Goal: Transaction & Acquisition: Purchase product/service

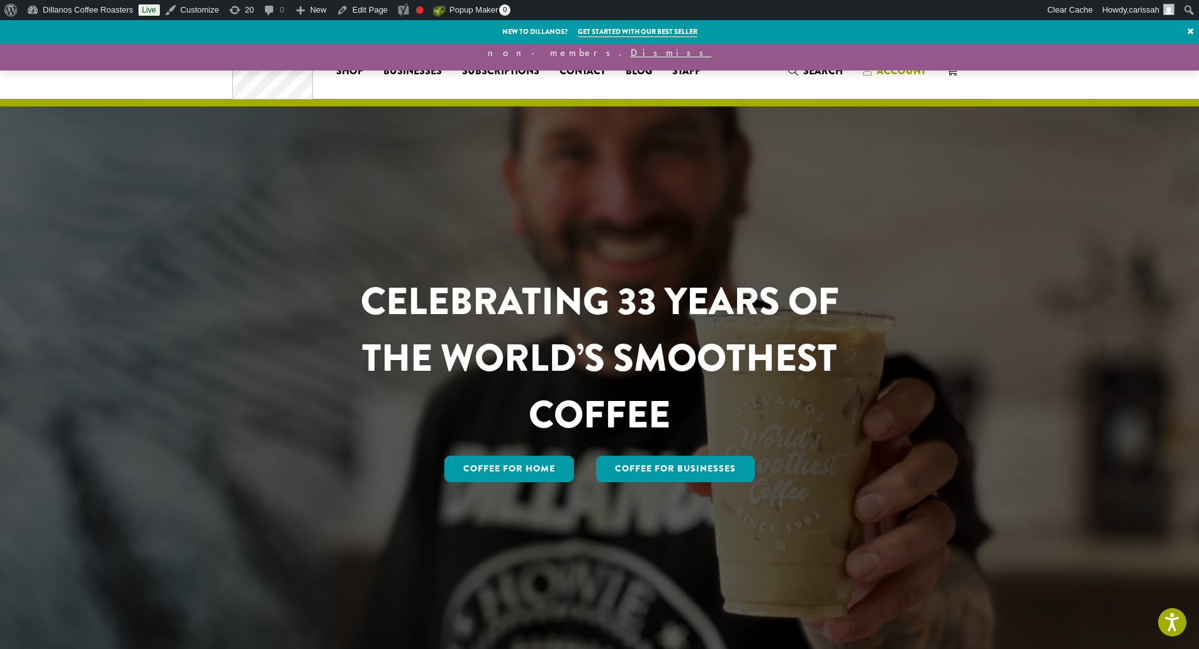
click at [884, 72] on span "Account" at bounding box center [901, 71] width 49 height 14
click at [904, 69] on span "Account" at bounding box center [901, 71] width 49 height 14
click at [1133, 8] on span "carissah" at bounding box center [1144, 9] width 30 height 9
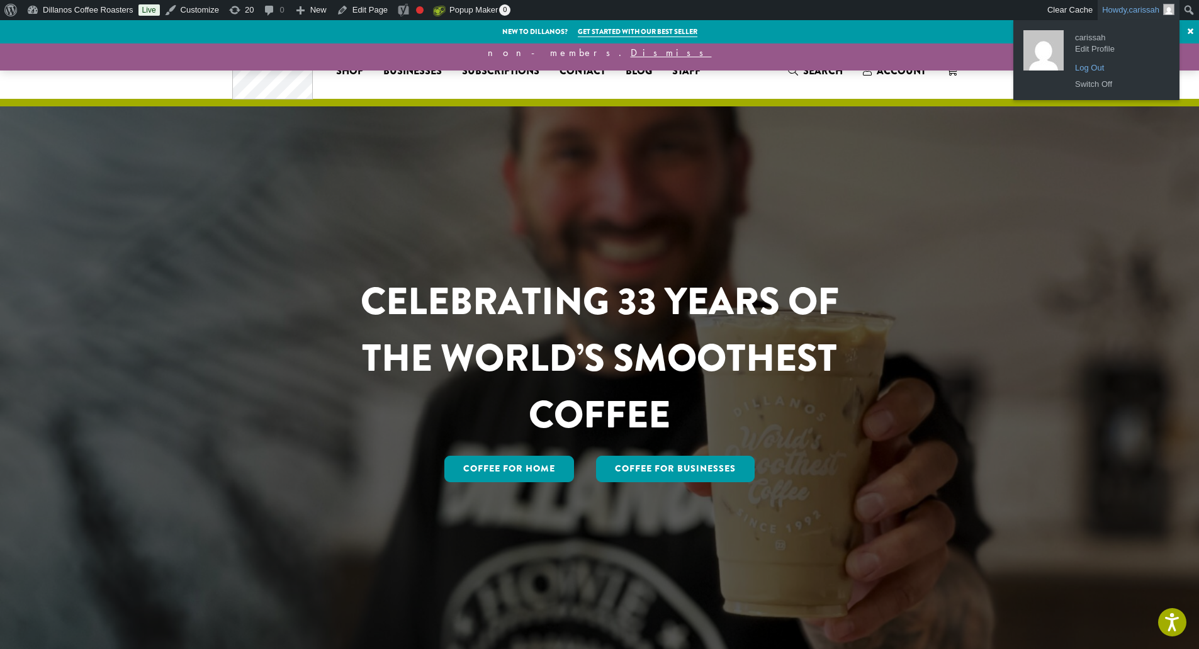
click at [1091, 70] on link "Log Out" at bounding box center [1119, 68] width 101 height 16
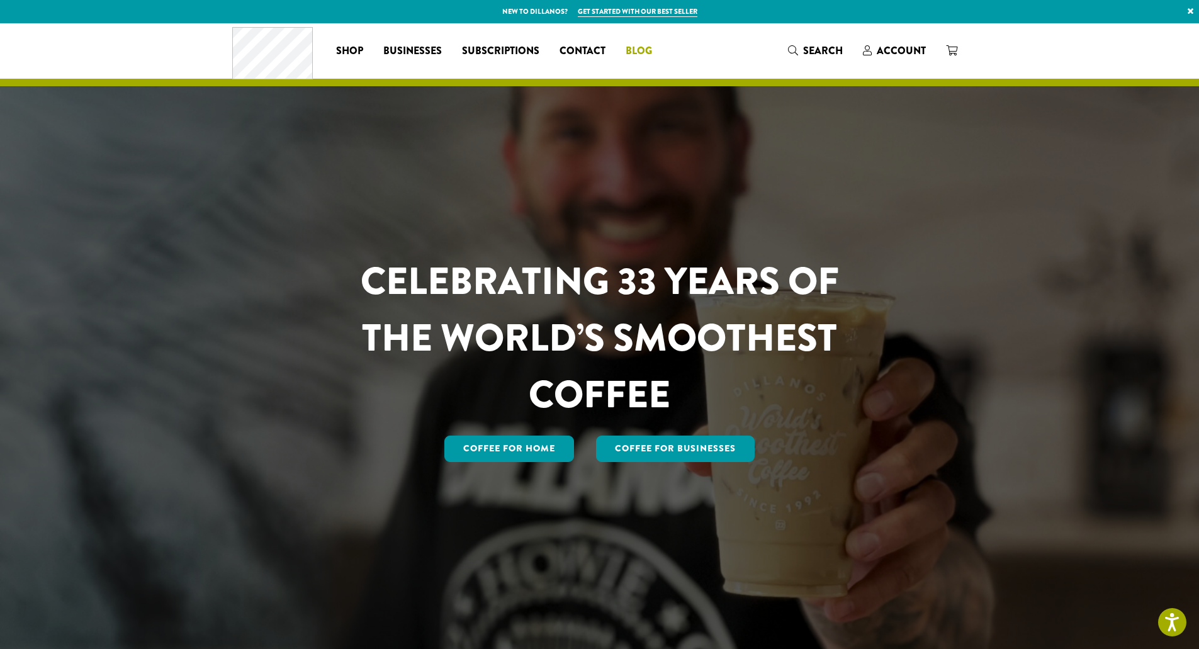
click at [630, 47] on span "Blog" at bounding box center [639, 51] width 26 height 16
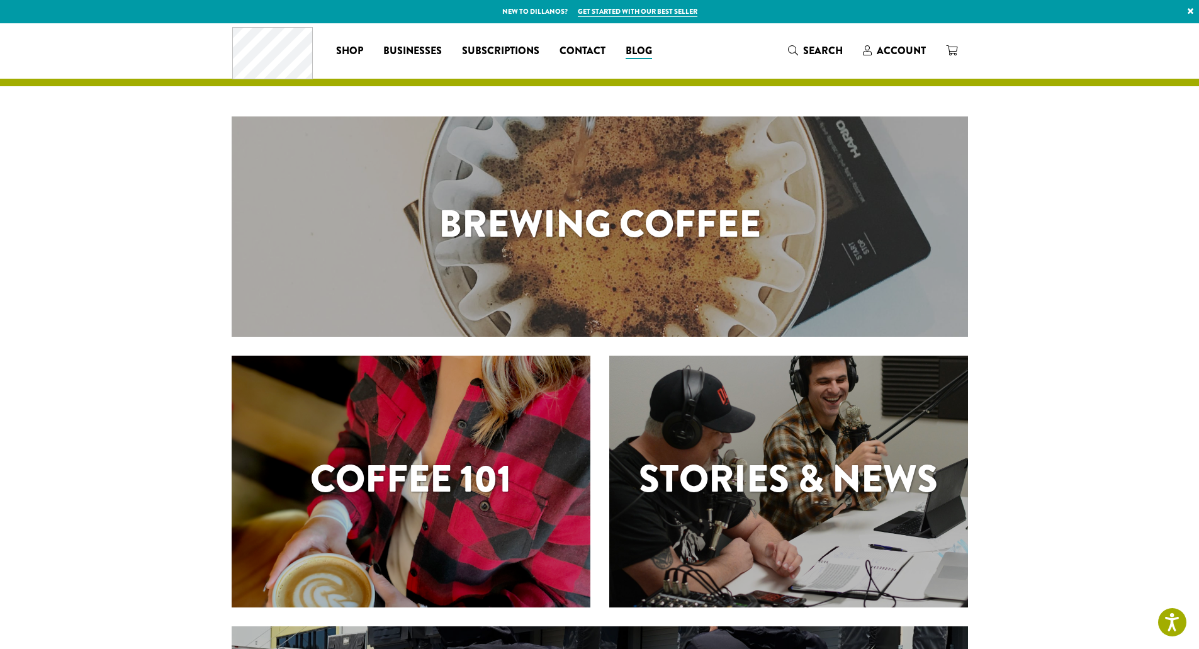
click at [797, 470] on h1 "Stories & News" at bounding box center [788, 479] width 359 height 57
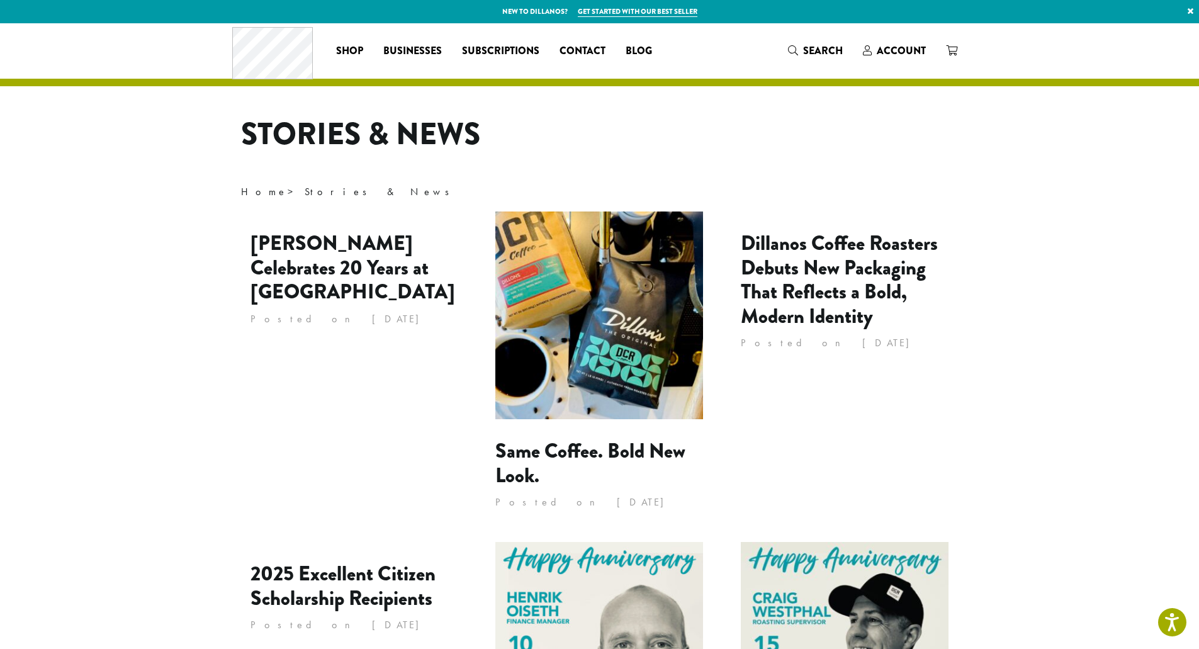
click at [318, 361] on div "Enrique Celebrates 20 Years at Dillanos Posted on July 18, 2025" at bounding box center [354, 376] width 227 height 330
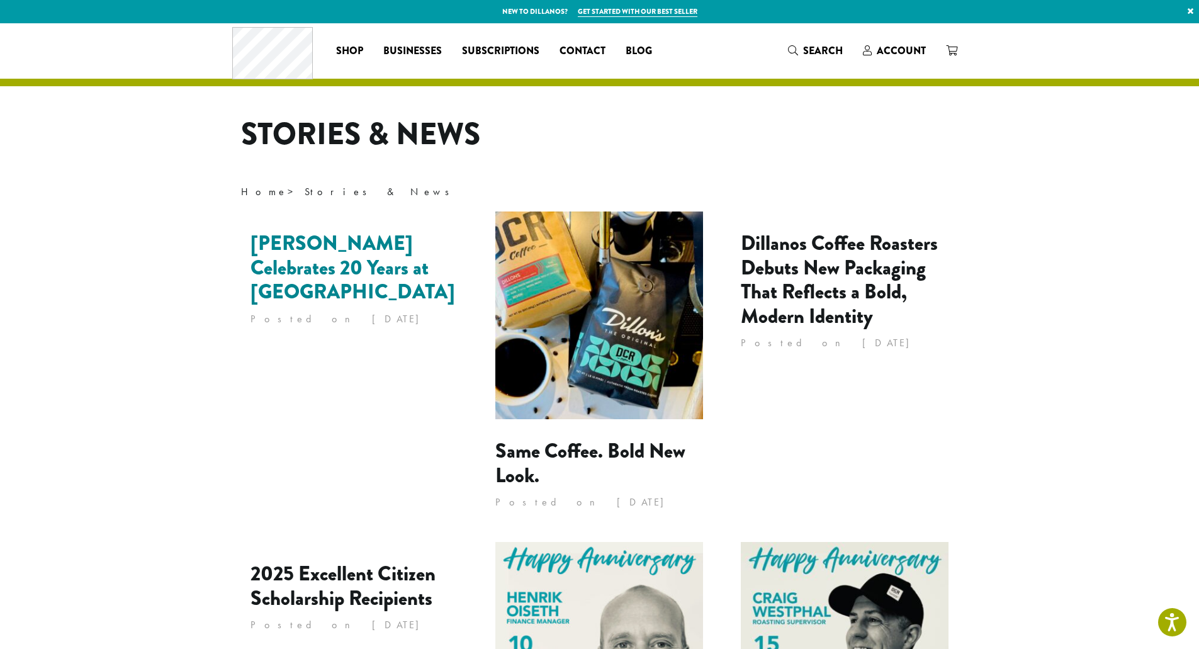
click at [337, 259] on link "Enrique Celebrates 20 Years at Dillanos" at bounding box center [352, 267] width 205 height 78
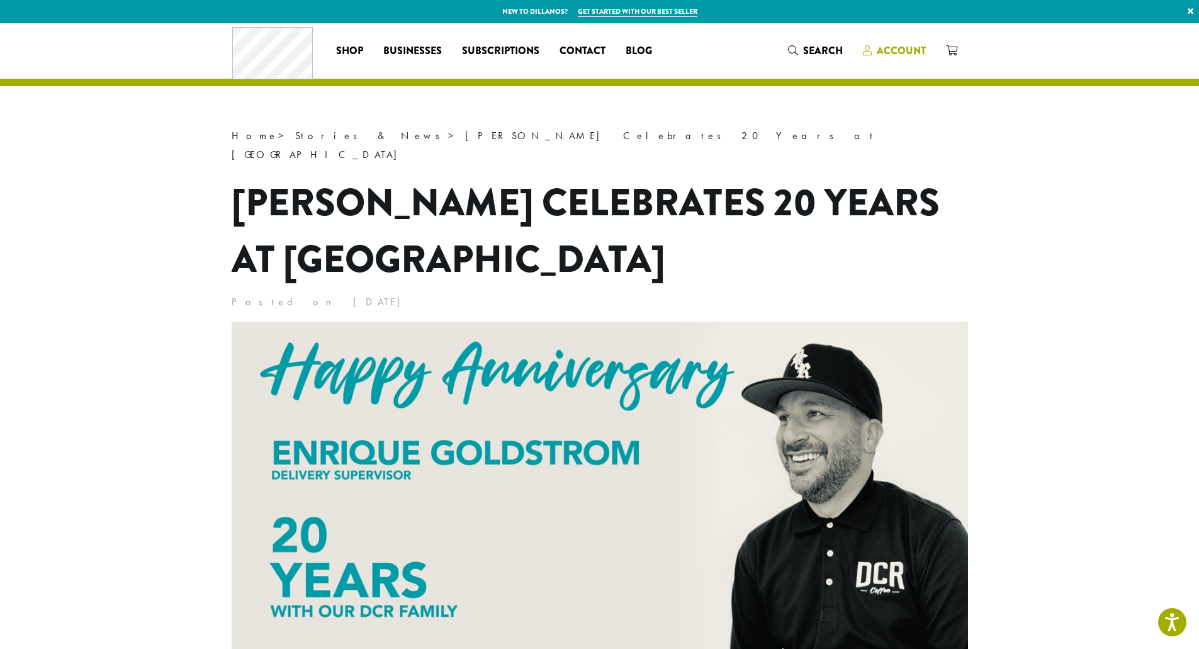
click at [903, 44] on span "Account" at bounding box center [901, 50] width 49 height 14
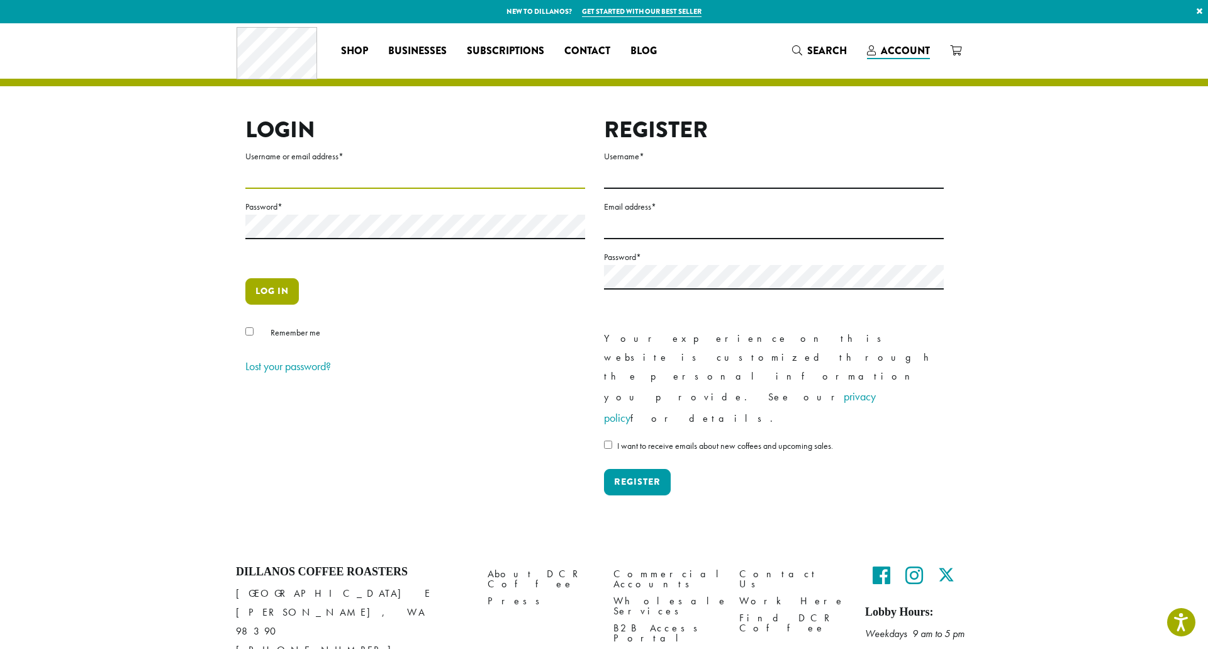
type input "**********"
click at [264, 296] on button "Log in" at bounding box center [271, 291] width 53 height 26
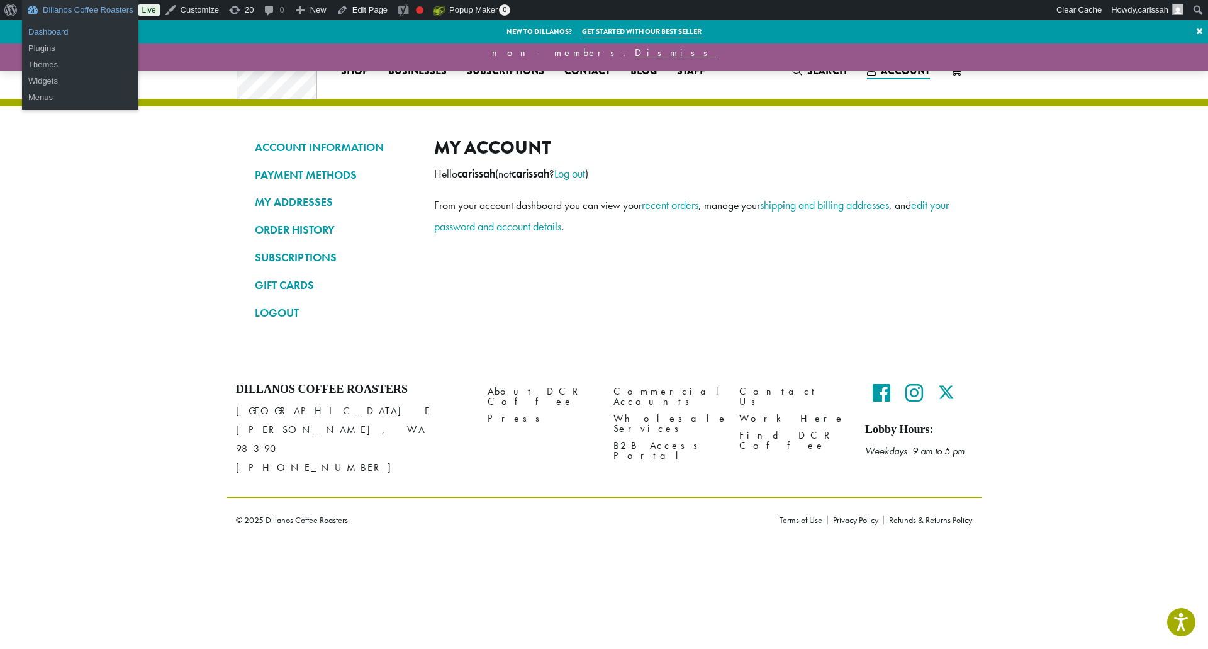
click at [51, 30] on link "Dashboard" at bounding box center [80, 32] width 116 height 16
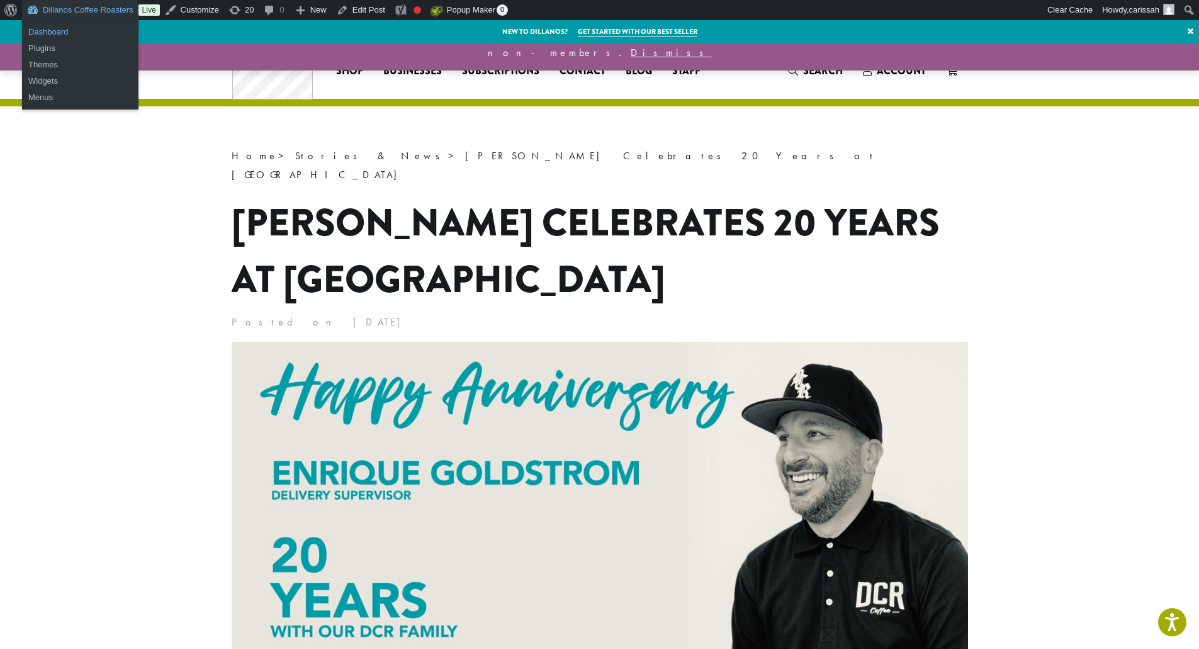
click at [53, 30] on link "Dashboard" at bounding box center [80, 32] width 116 height 16
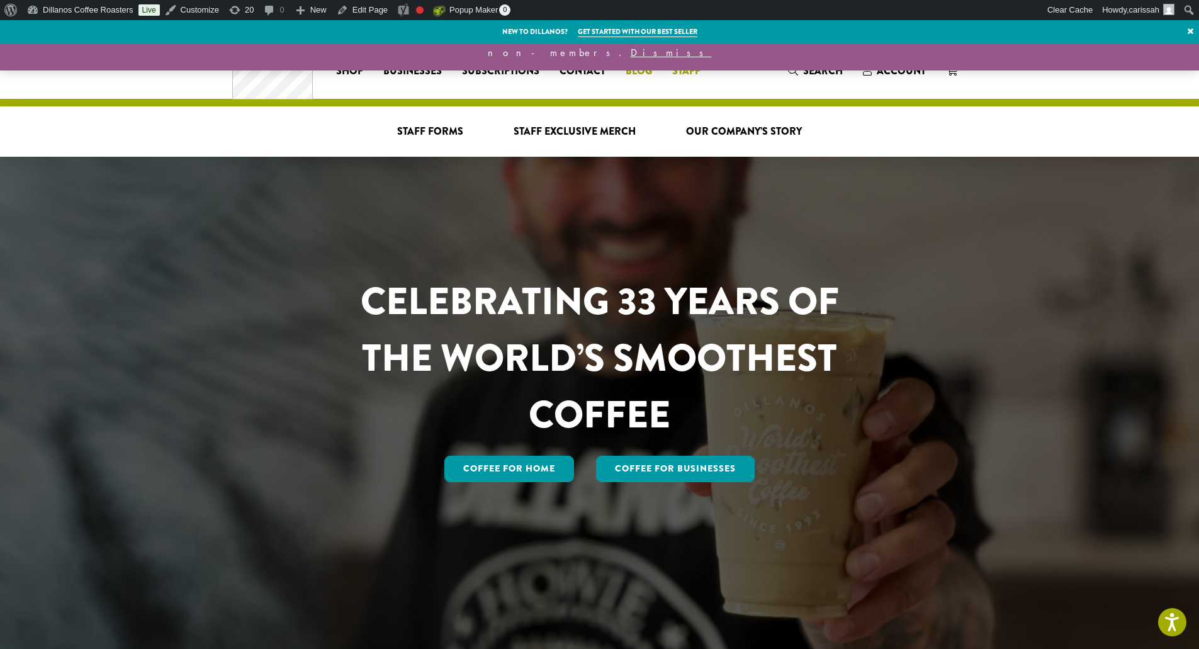
click at [643, 72] on span "Blog" at bounding box center [639, 72] width 26 height 16
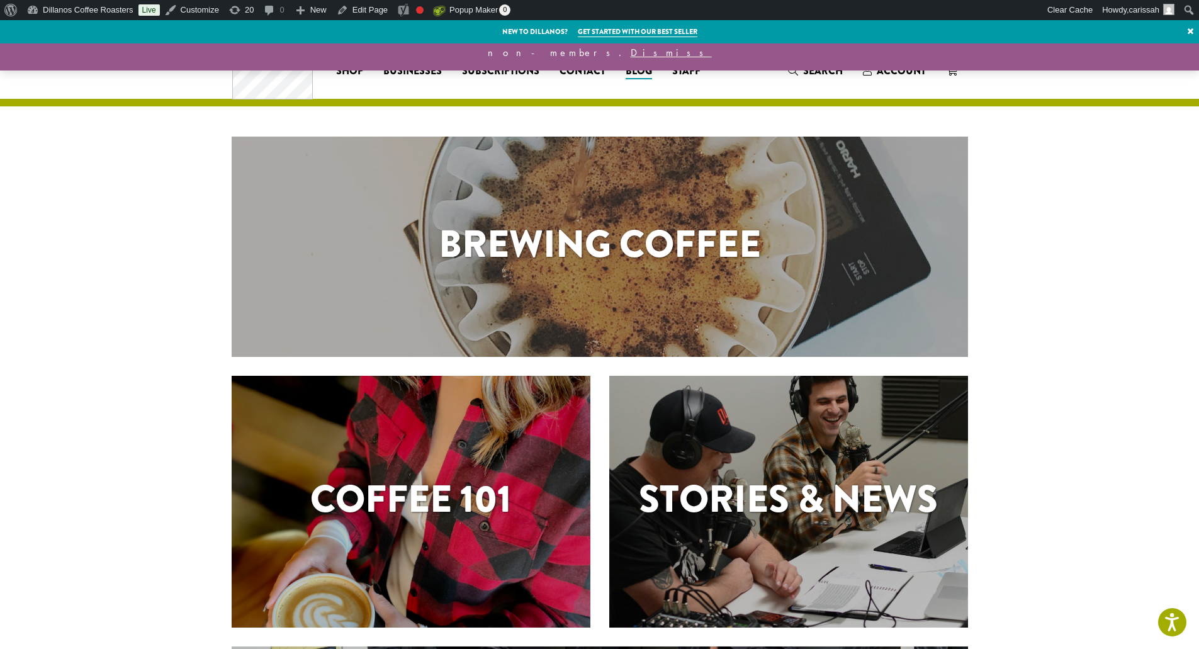
click at [746, 439] on div "Stories & News" at bounding box center [788, 502] width 359 height 252
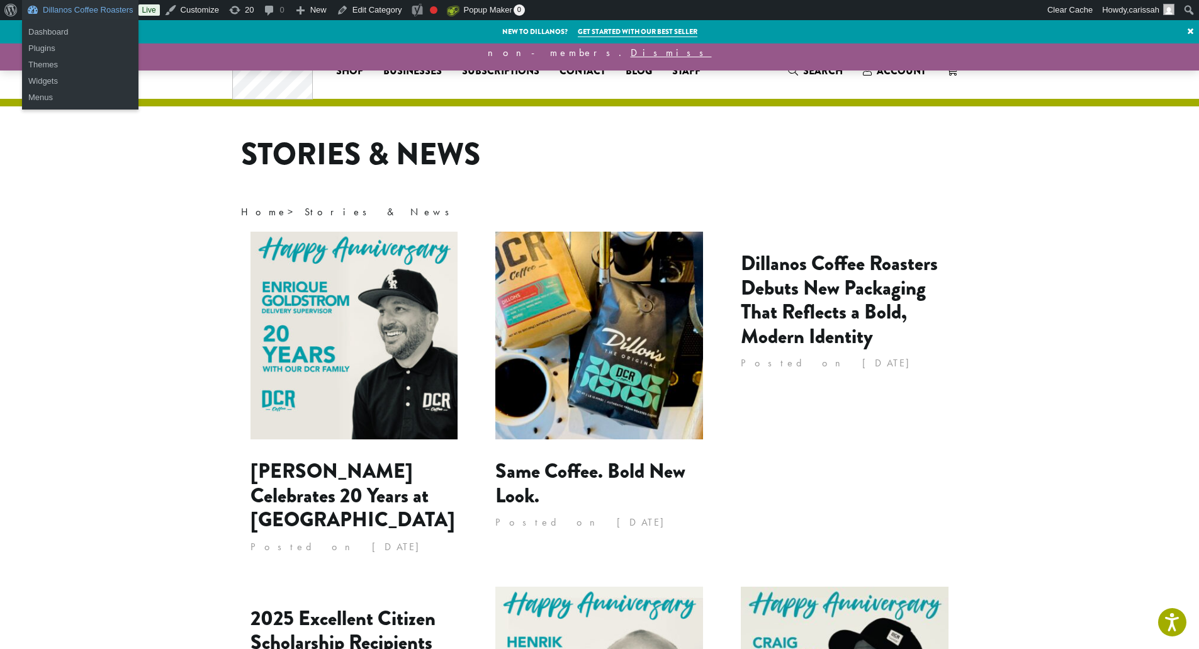
click at [44, 8] on link "Dillanos Coffee Roasters" at bounding box center [80, 10] width 116 height 20
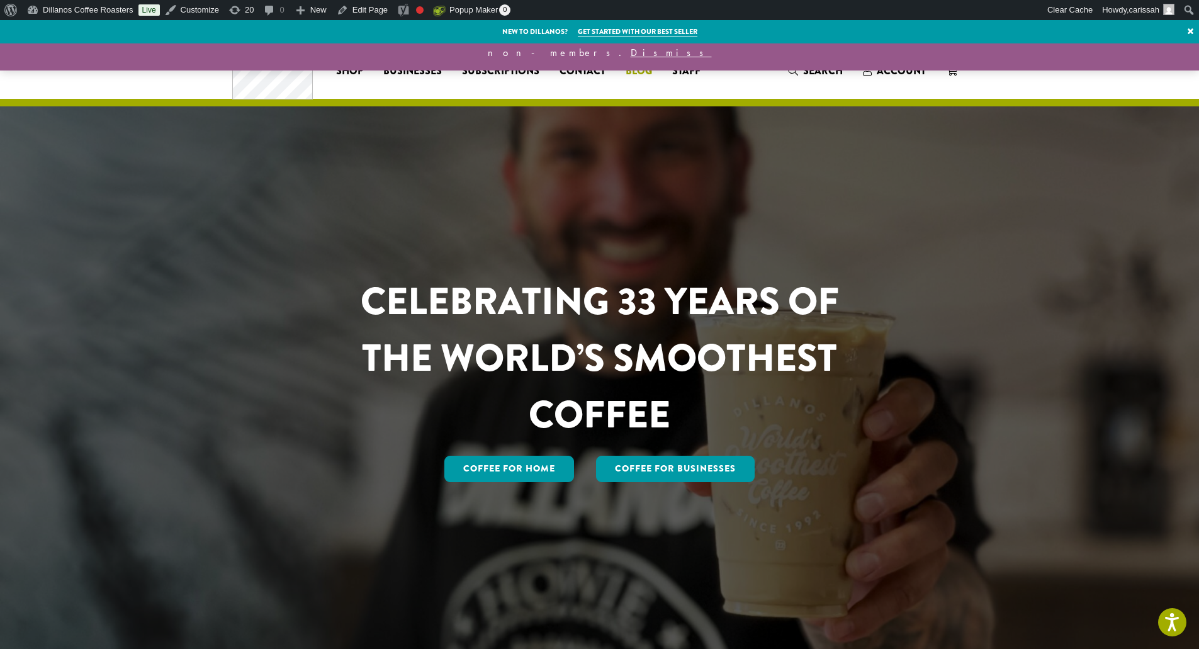
click at [632, 67] on span "Blog" at bounding box center [639, 72] width 26 height 16
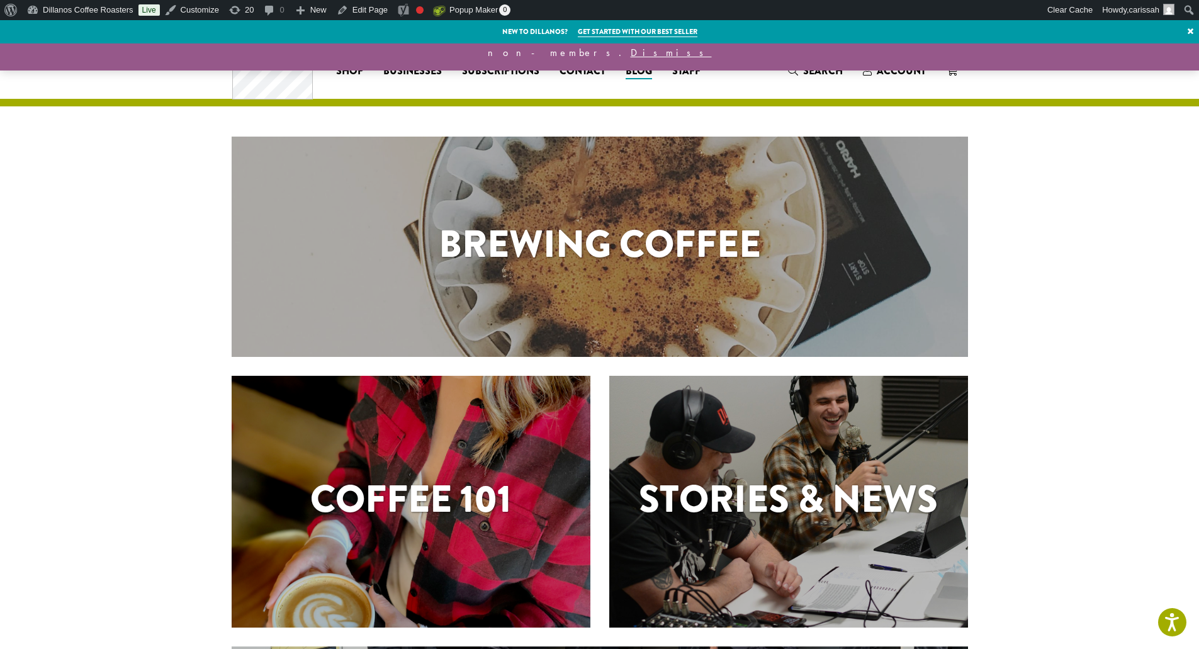
scroll to position [189, 0]
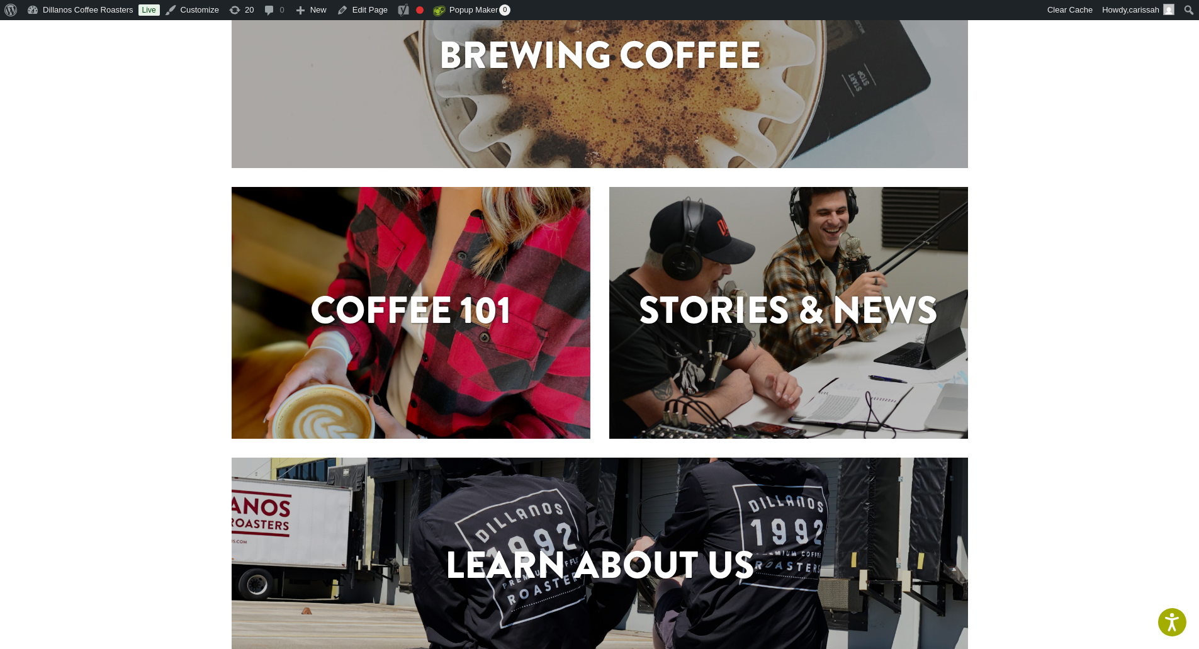
click at [781, 235] on div "Stories & News" at bounding box center [788, 313] width 359 height 252
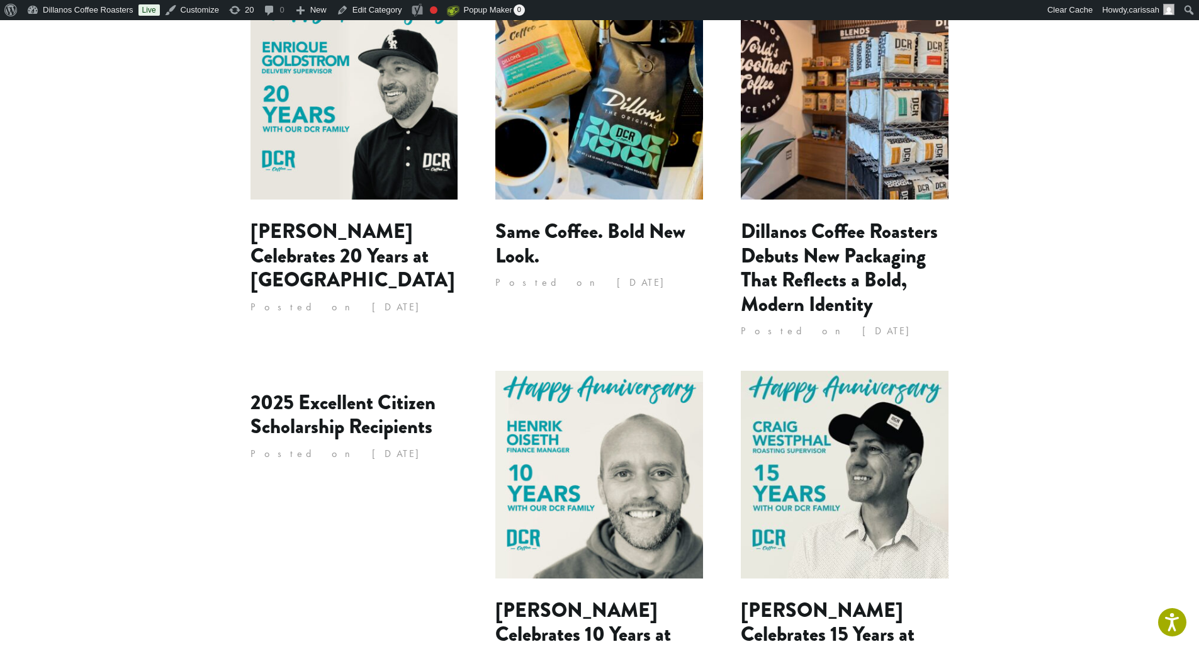
scroll to position [252, 0]
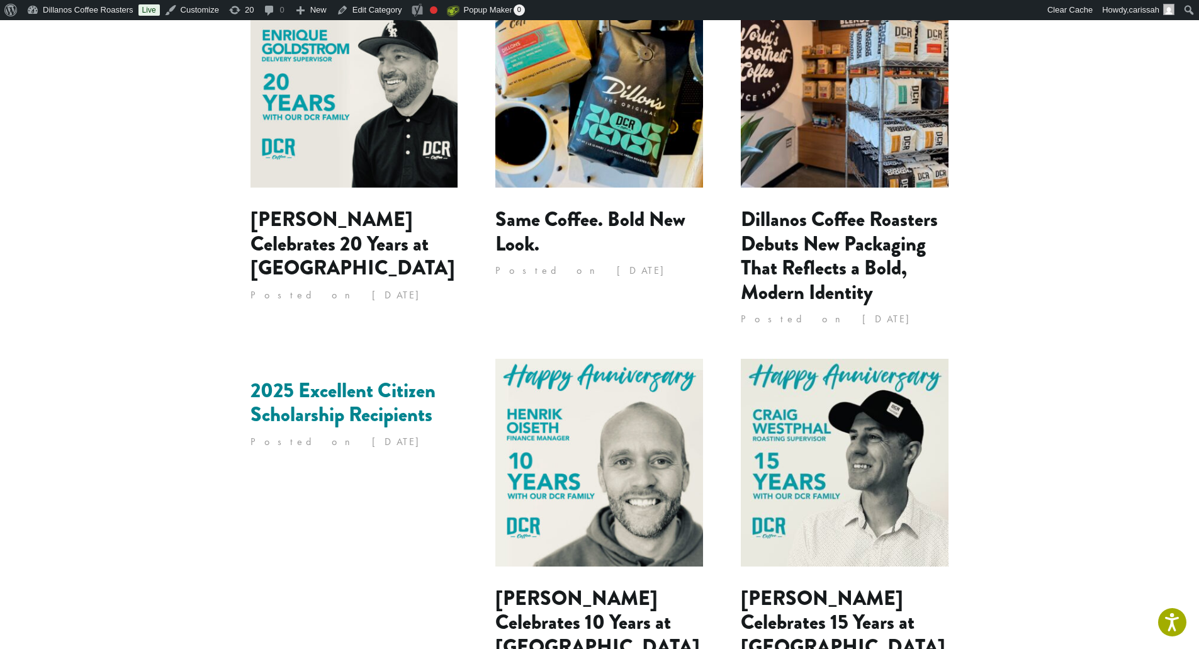
click at [320, 418] on link "2025 Excellent Citizen Scholarship Recipients" at bounding box center [342, 402] width 185 height 53
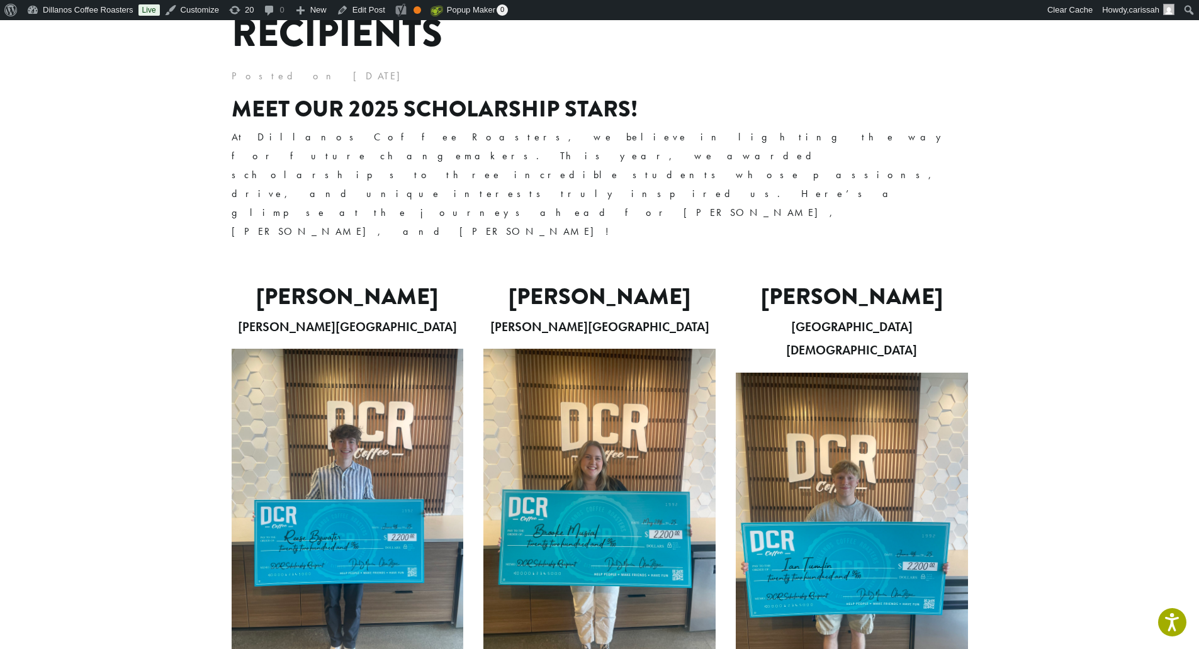
scroll to position [252, 0]
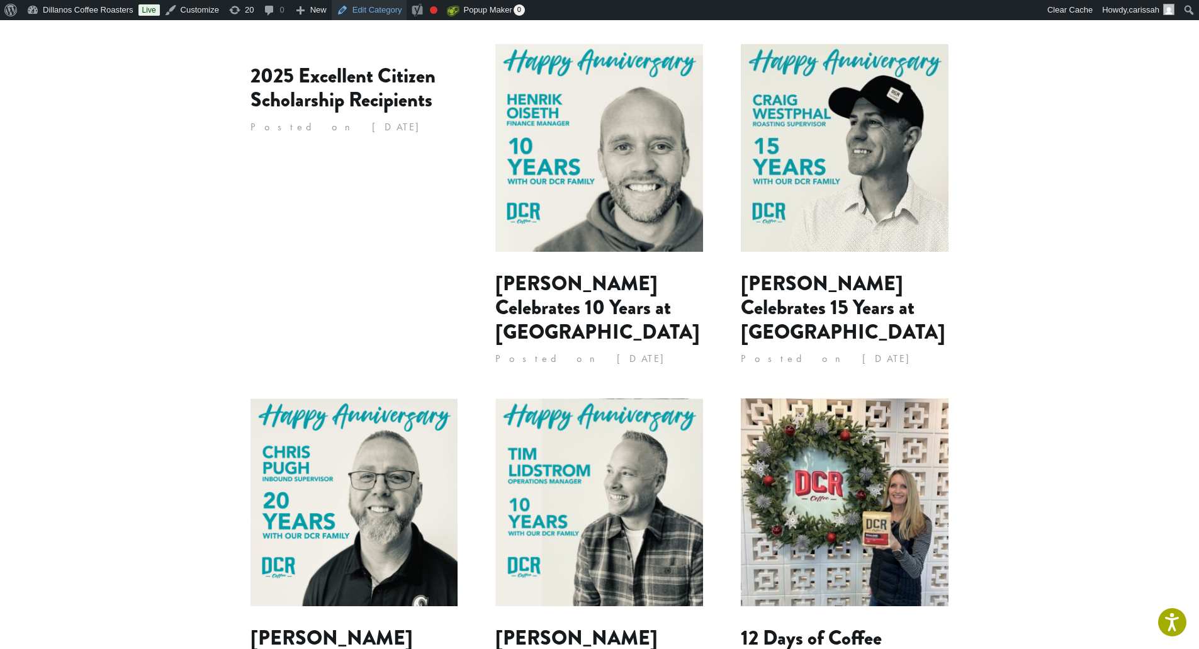
scroll to position [252, 0]
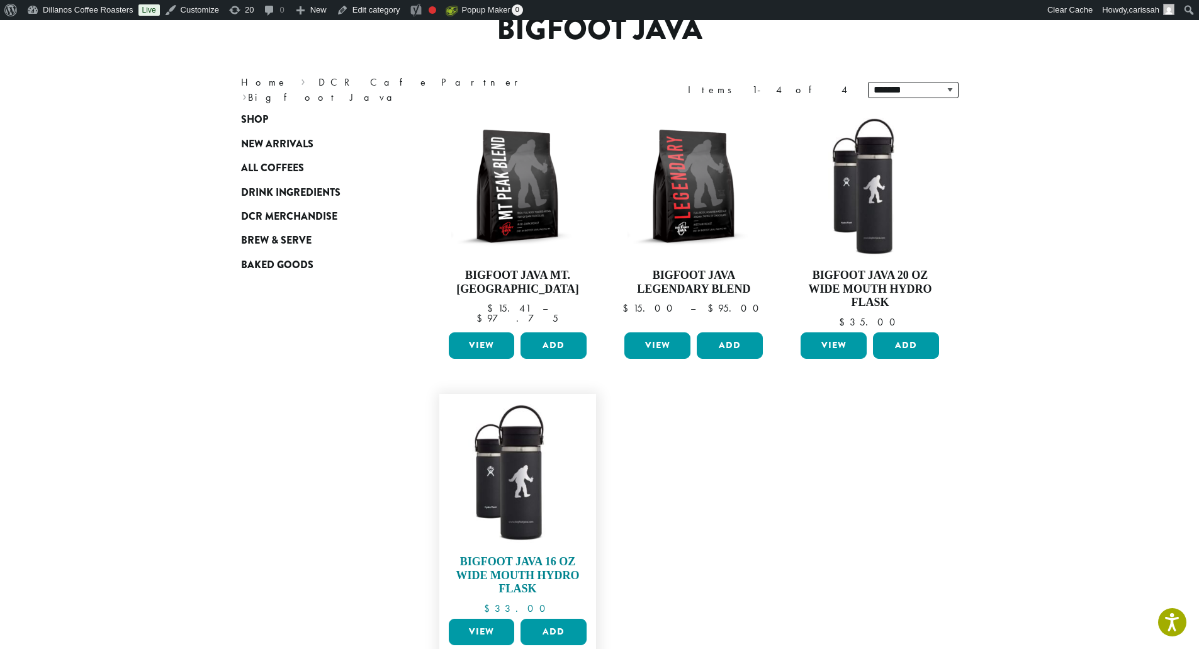
scroll to position [126, 0]
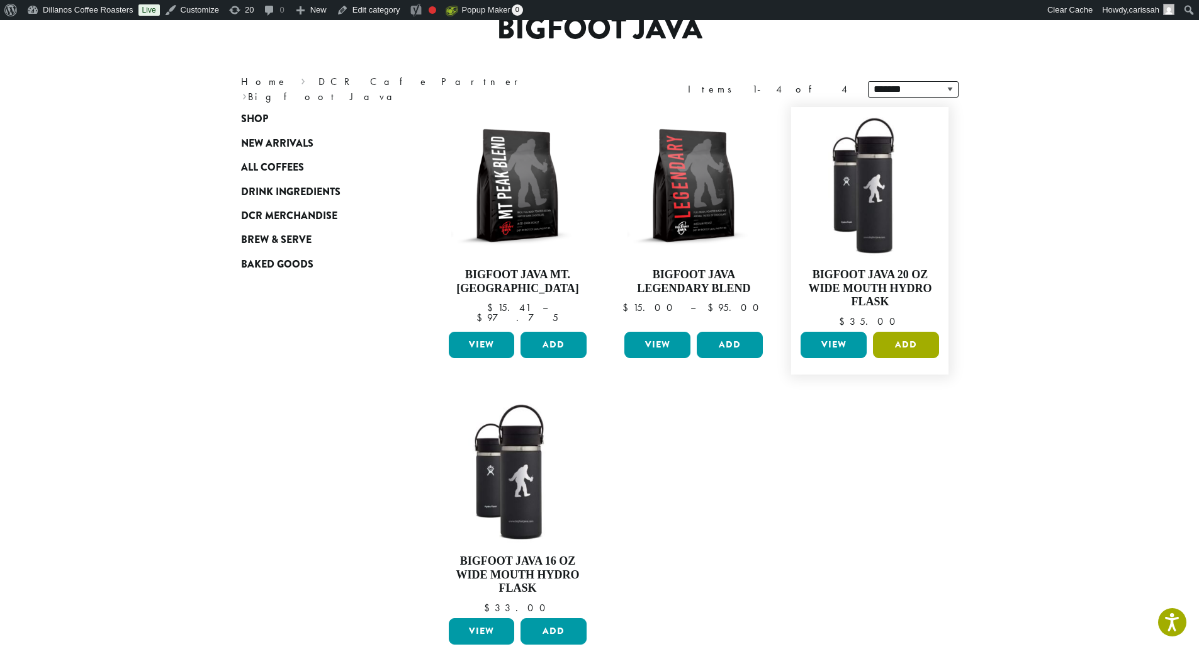
click at [907, 346] on button "Add" at bounding box center [906, 345] width 66 height 26
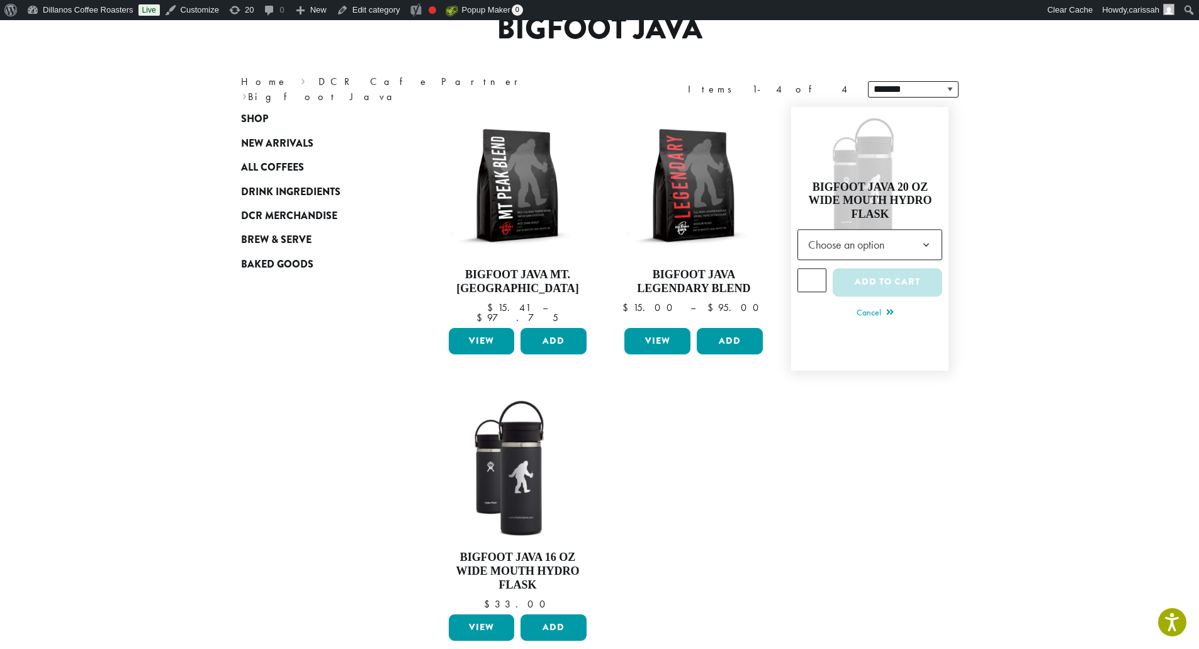
click at [882, 246] on span "Choose an option" at bounding box center [850, 244] width 94 height 25
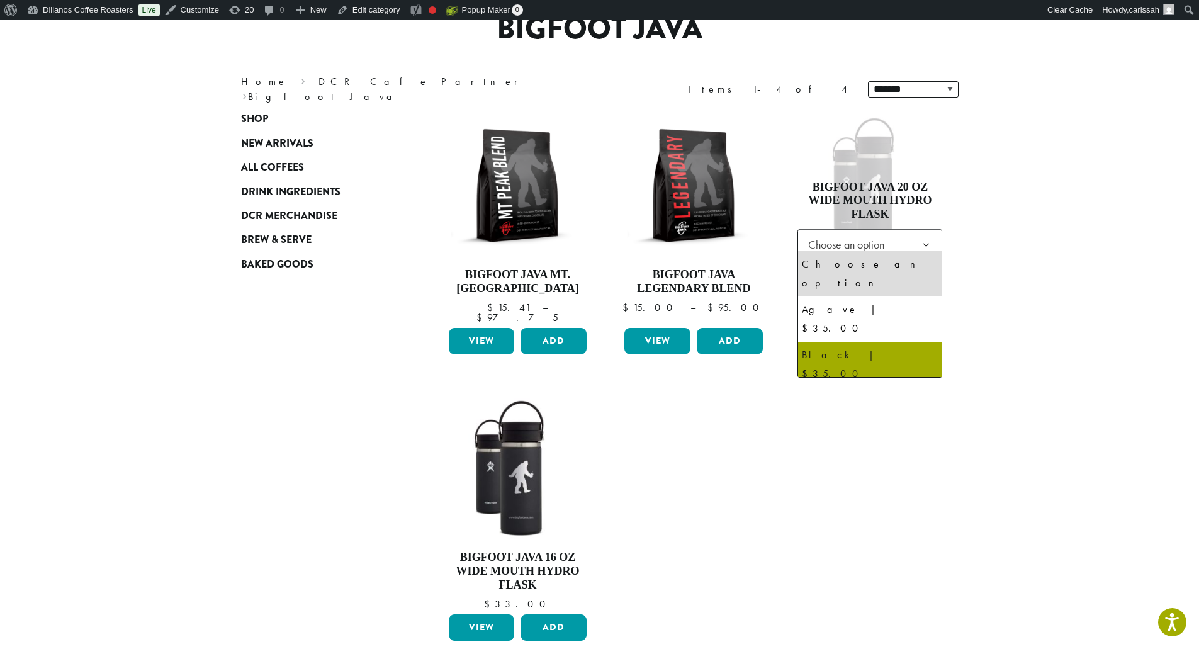
click at [840, 436] on ul "**********" at bounding box center [694, 382] width 529 height 569
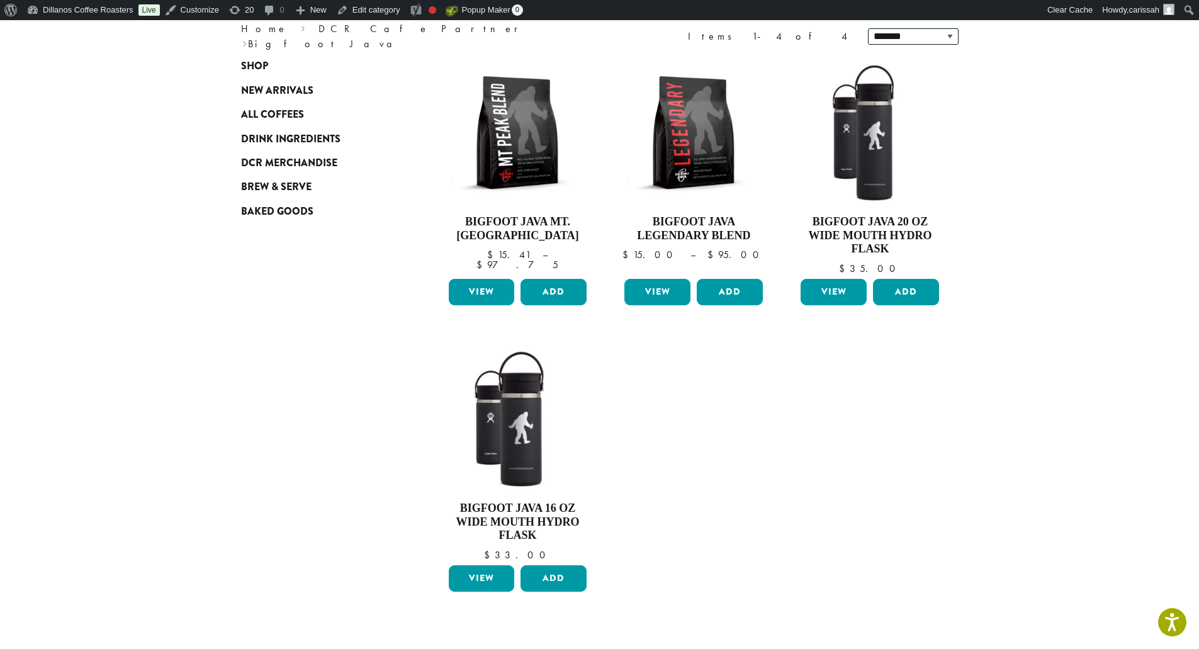
scroll to position [252, 0]
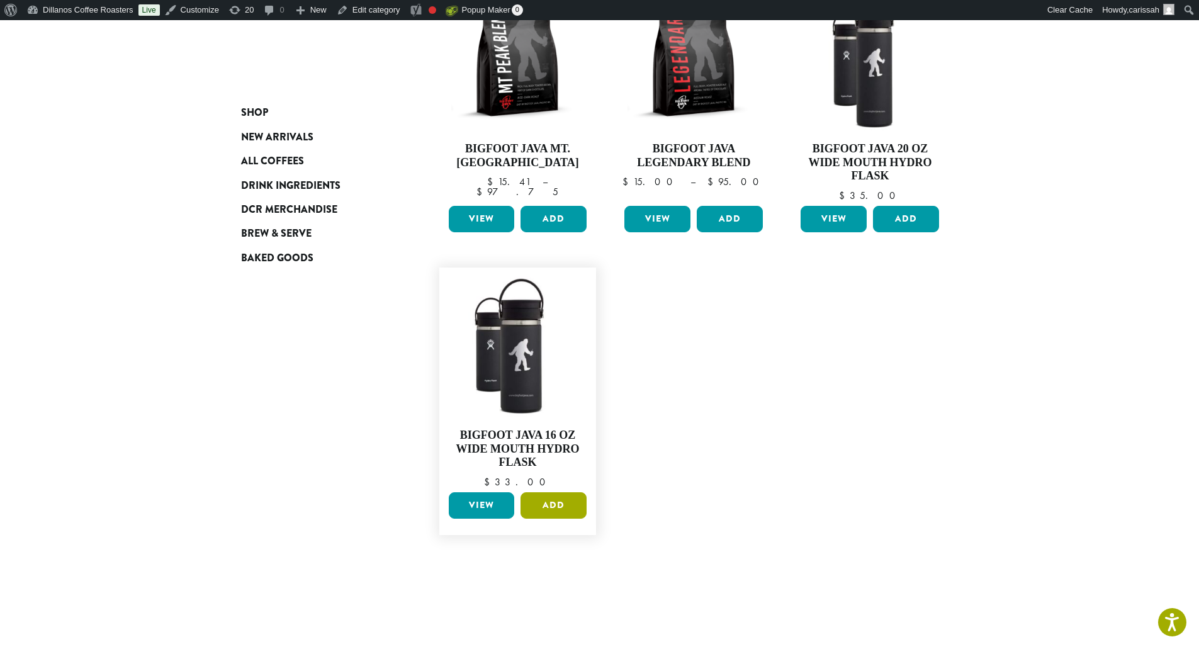
click at [559, 505] on button "Add" at bounding box center [553, 505] width 66 height 26
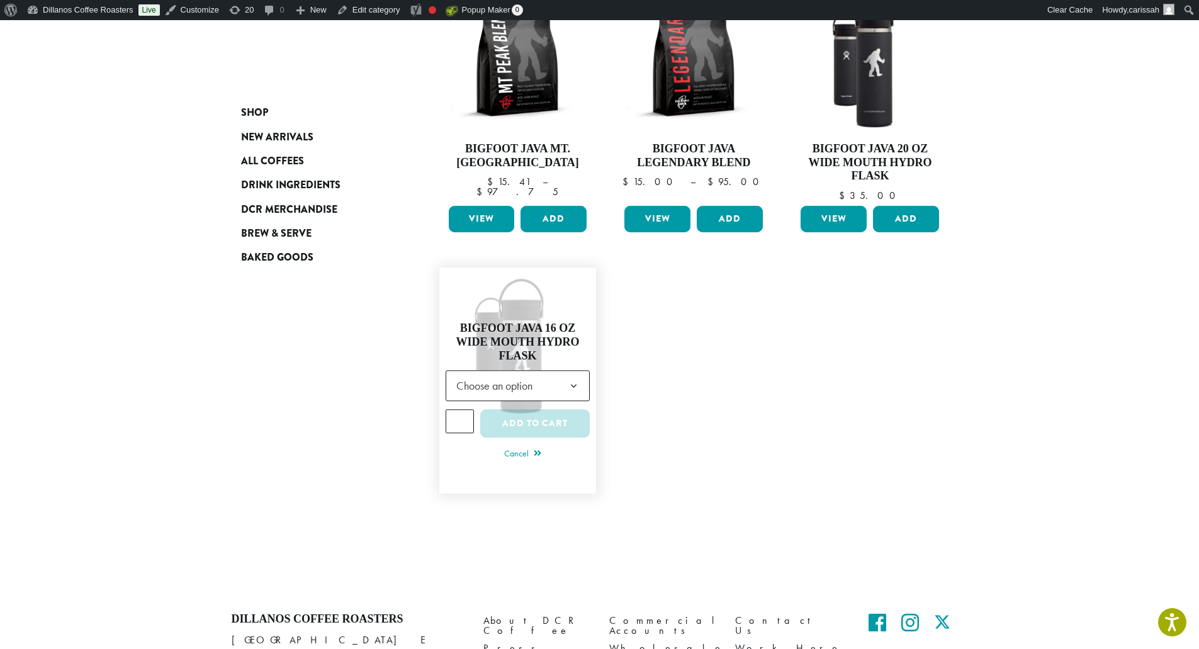
click at [553, 387] on span "Choose an option" at bounding box center [518, 386] width 145 height 31
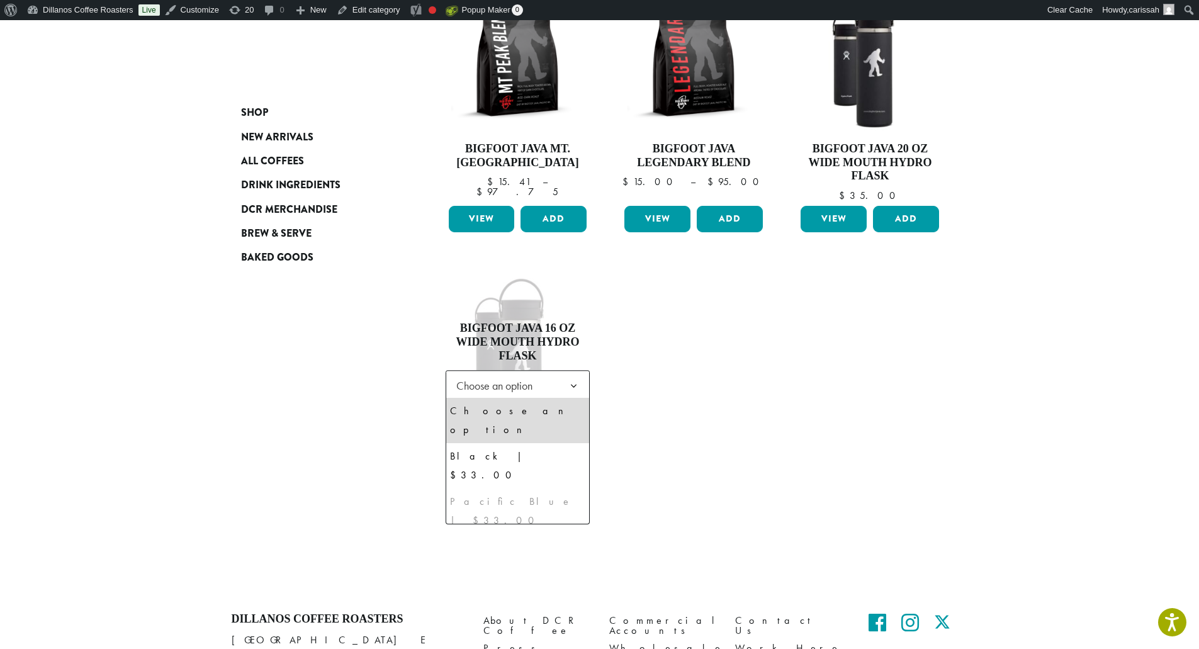
click at [340, 455] on div "**********" at bounding box center [599, 271] width 755 height 581
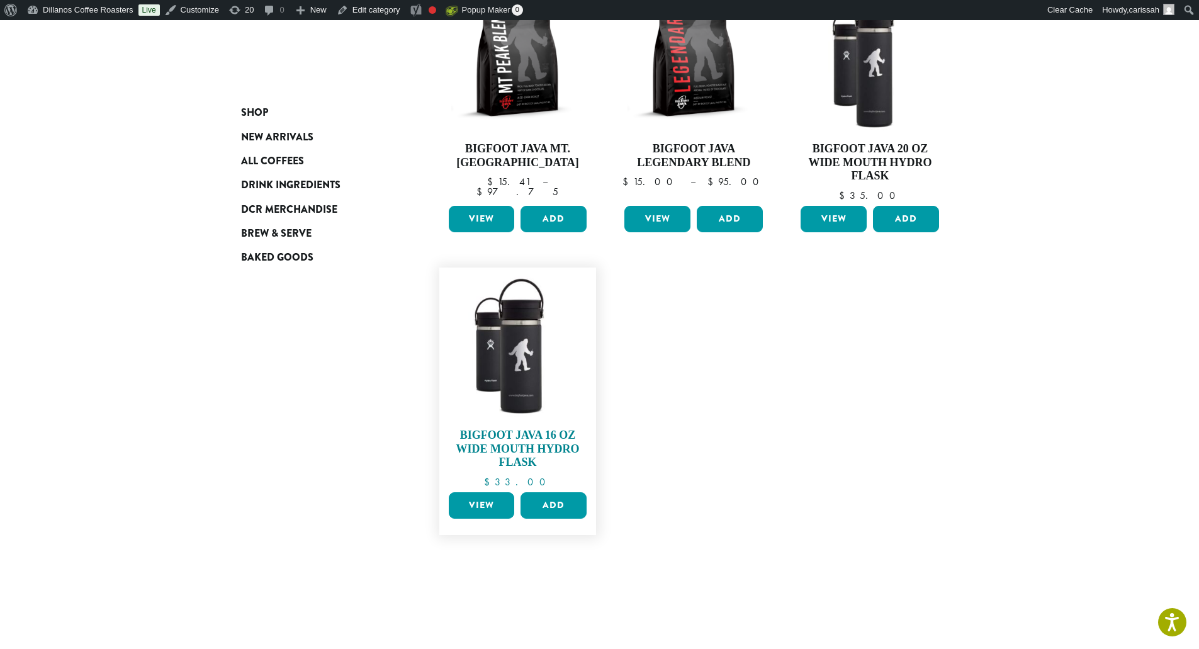
click at [509, 323] on img at bounding box center [517, 346] width 145 height 145
